Goal: Use online tool/utility: Use online tool/utility

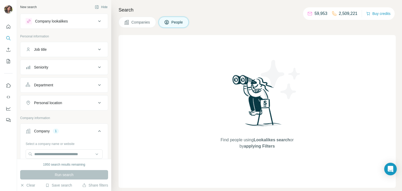
scroll to position [50, 0]
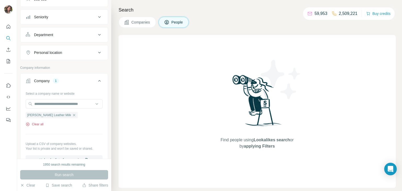
click at [40, 124] on button "Clear all" at bounding box center [35, 124] width 18 height 5
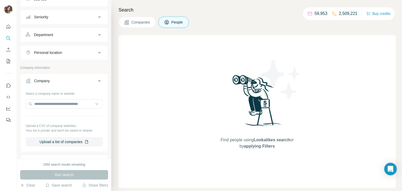
click at [40, 124] on p "Upload a CSV of company websites." at bounding box center [64, 126] width 77 height 5
click at [58, 108] on input "text" at bounding box center [64, 103] width 77 height 9
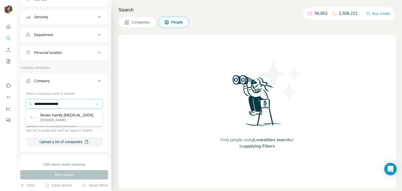
type input "**********"
click at [64, 119] on p "[DOMAIN_NAME]" at bounding box center [67, 120] width 53 height 5
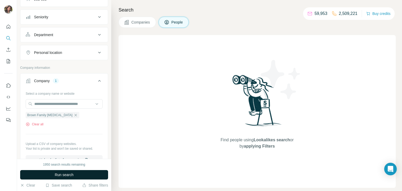
click at [80, 177] on button "Run search" at bounding box center [64, 174] width 88 height 9
